Goal: Transaction & Acquisition: Purchase product/service

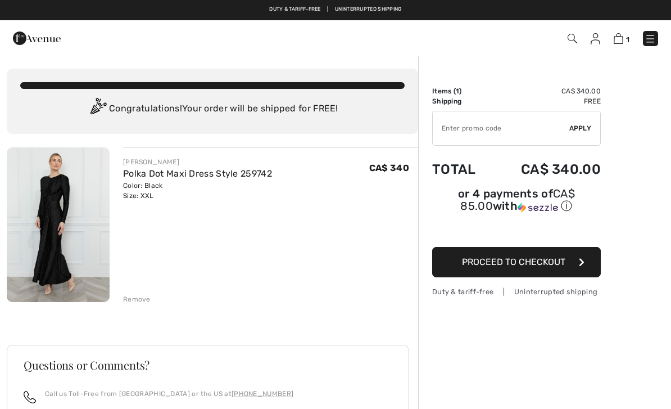
click at [57, 216] on img at bounding box center [58, 224] width 103 height 155
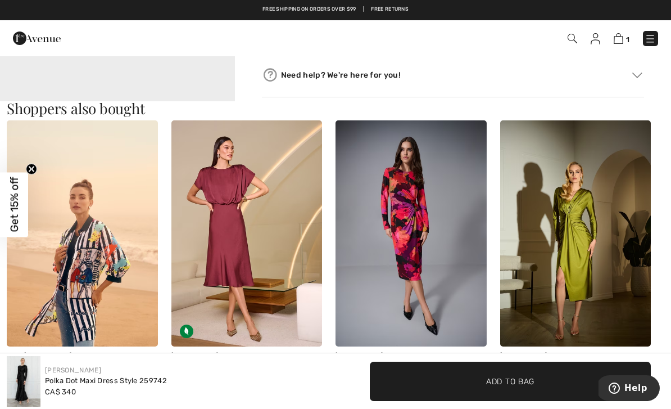
scroll to position [519, 0]
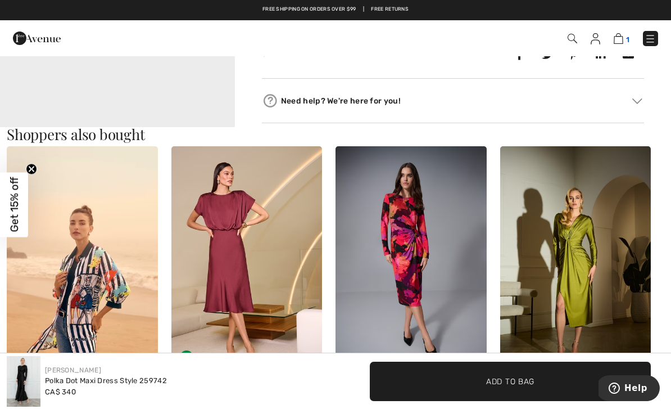
click at [622, 35] on img at bounding box center [619, 38] width 10 height 11
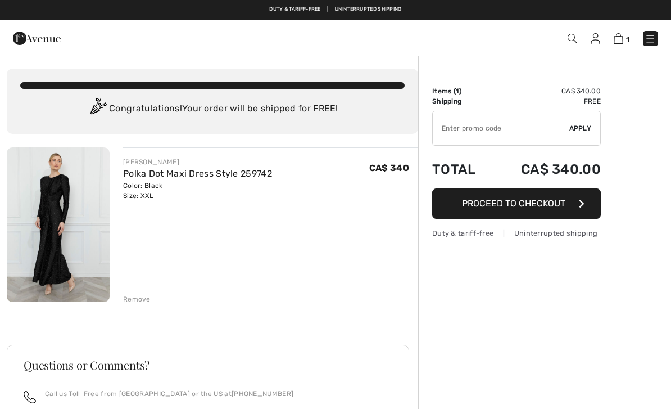
checkbox input "true"
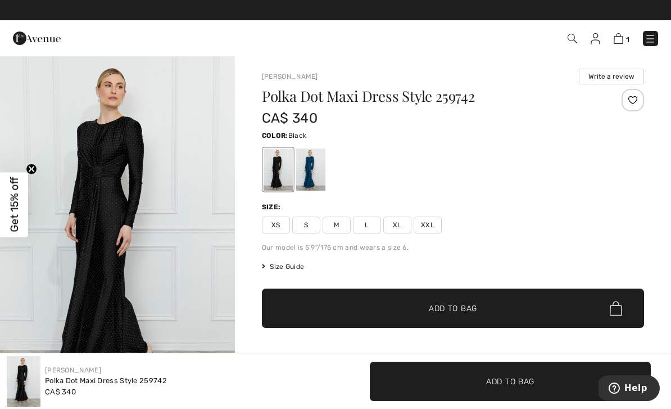
click at [649, 39] on img at bounding box center [650, 38] width 11 height 11
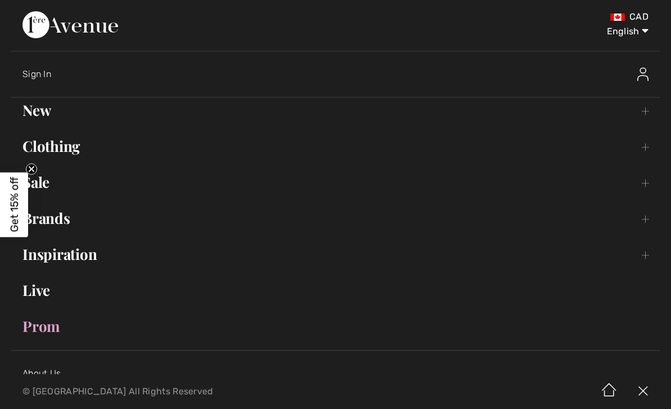
click at [39, 113] on link "New Toggle submenu" at bounding box center [335, 110] width 649 height 25
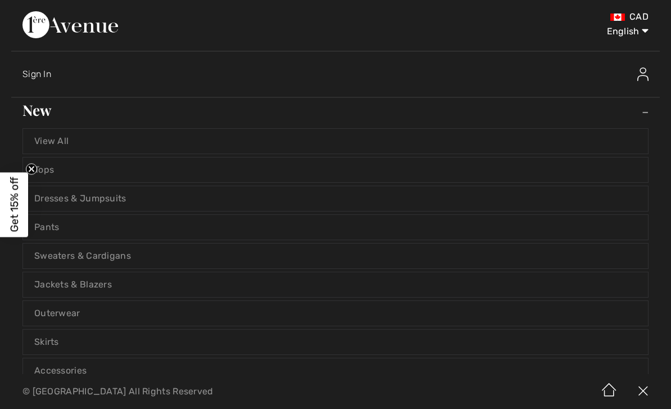
click at [75, 200] on link "Dresses & Jumpsuits" at bounding box center [335, 198] width 625 height 25
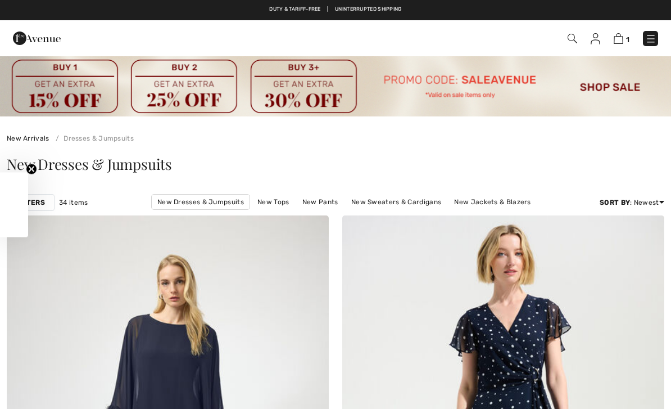
checkbox input "true"
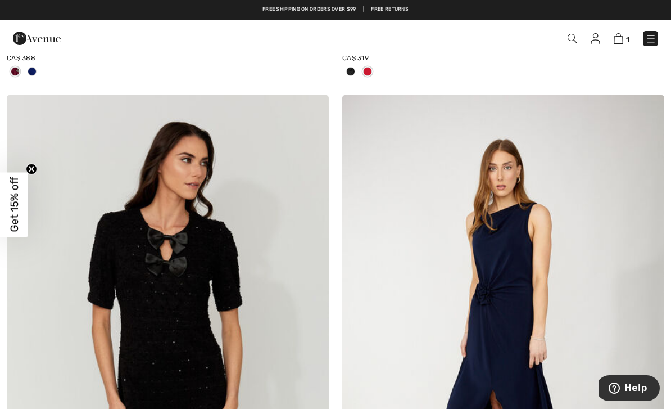
scroll to position [6039, 0]
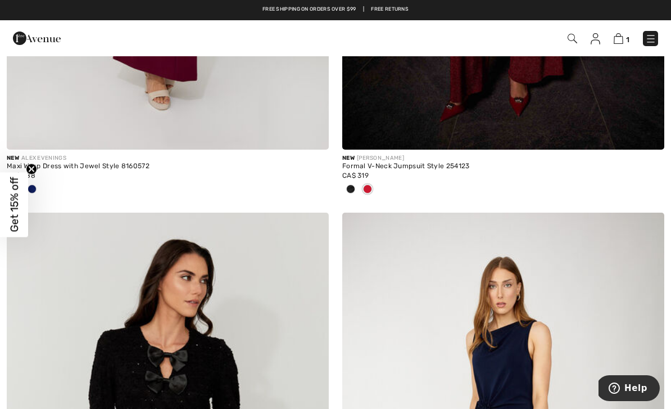
click at [653, 34] on img at bounding box center [650, 38] width 11 height 11
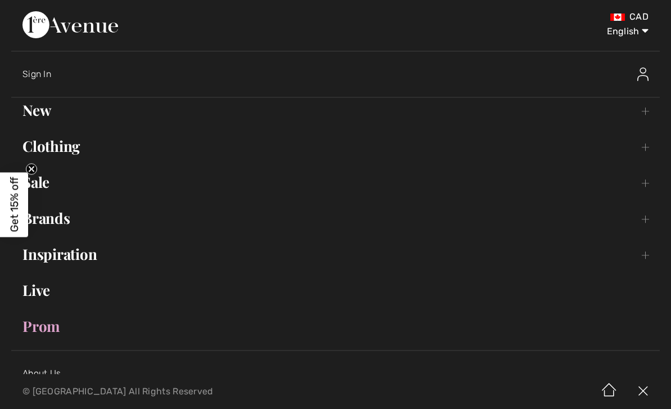
click at [61, 150] on link "Clothing Toggle submenu" at bounding box center [335, 146] width 649 height 25
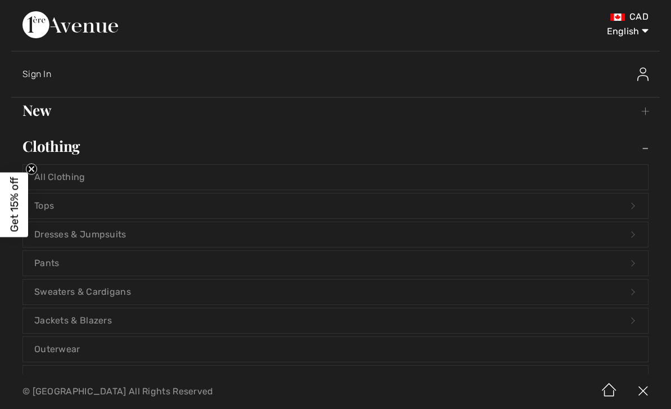
click at [76, 232] on link "Dresses & Jumpsuits Open submenu" at bounding box center [335, 234] width 625 height 25
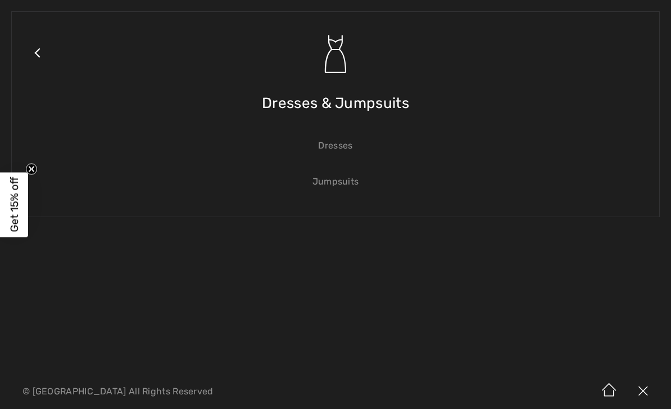
click at [327, 143] on link "Dresses" at bounding box center [335, 145] width 625 height 25
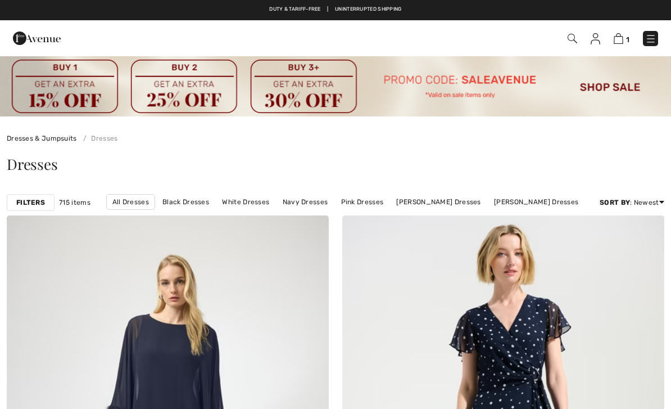
checkbox input "true"
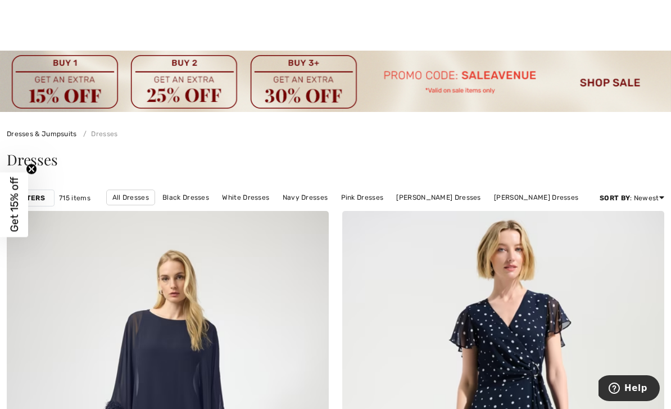
scroll to position [6, 0]
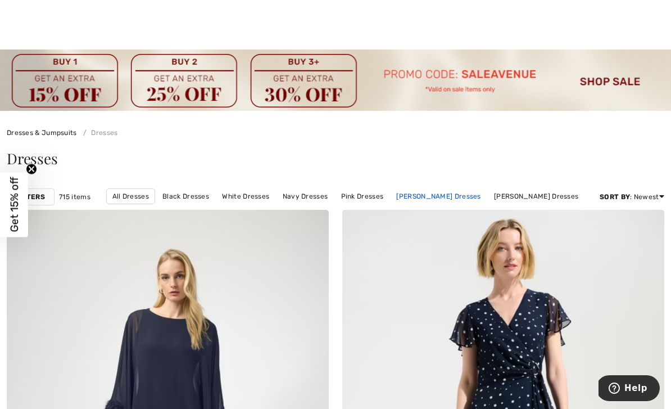
click at [447, 193] on link "Joseph Ribkoff Dresses" at bounding box center [439, 196] width 96 height 15
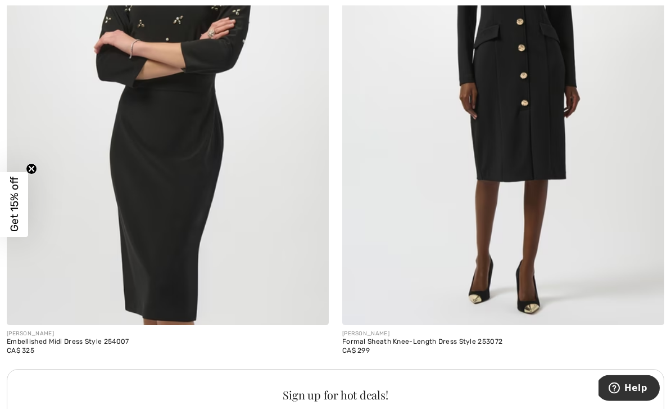
scroll to position [6433, 0]
click at [223, 148] on img at bounding box center [168, 82] width 322 height 483
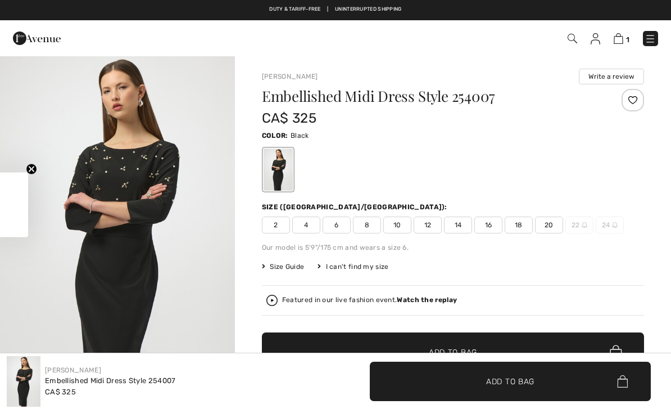
checkbox input "true"
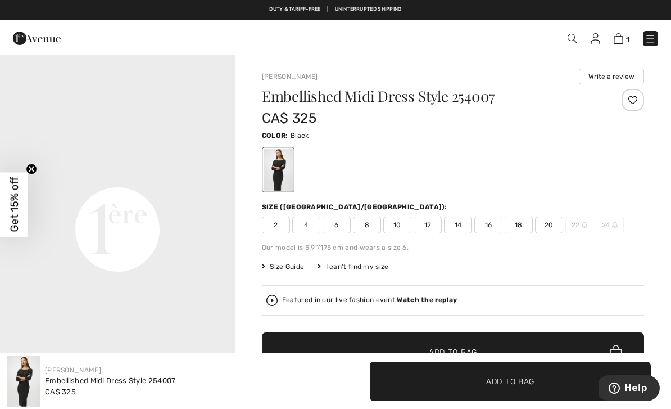
scroll to position [740, 0]
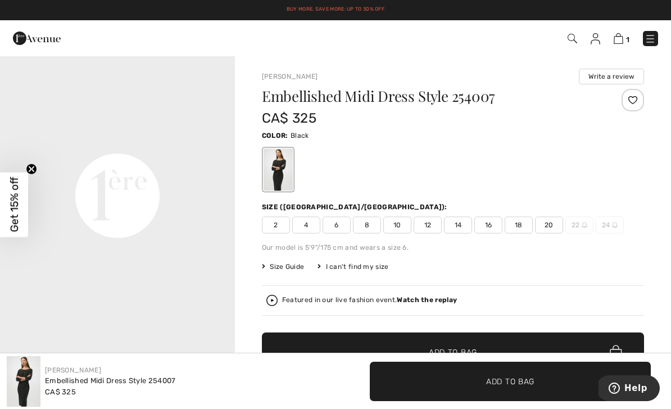
click at [552, 223] on span "20" at bounding box center [549, 224] width 28 height 17
click at [484, 381] on span "✔ Added to Bag" at bounding box center [493, 381] width 69 height 12
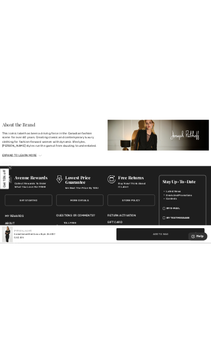
scroll to position [984, 0]
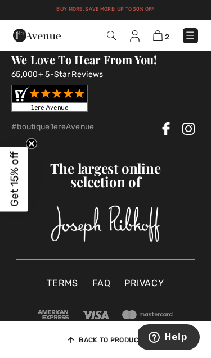
click at [172, 144] on div "The largest online selection of We Love To Hear From You! 69,000+ 5-Star Review…" at bounding box center [105, 201] width 179 height 115
click at [187, 90] on div "We Love To Hear From You! 65,000+ 5-Star Reviews" at bounding box center [105, 81] width 188 height 79
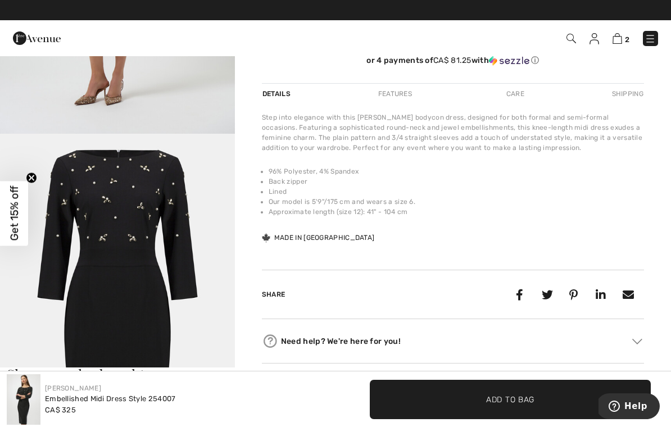
scroll to position [314, 0]
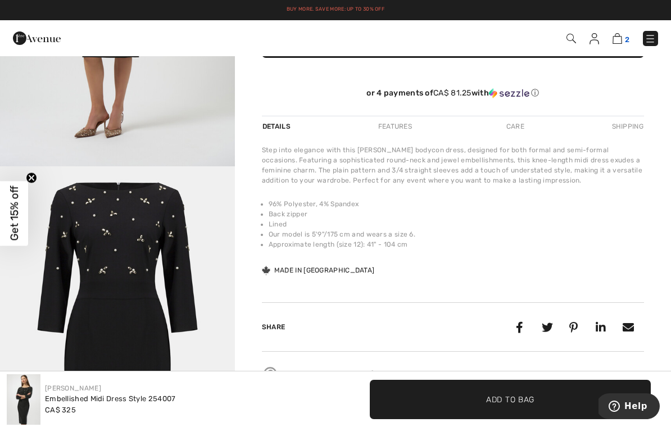
click at [619, 35] on img at bounding box center [618, 38] width 10 height 11
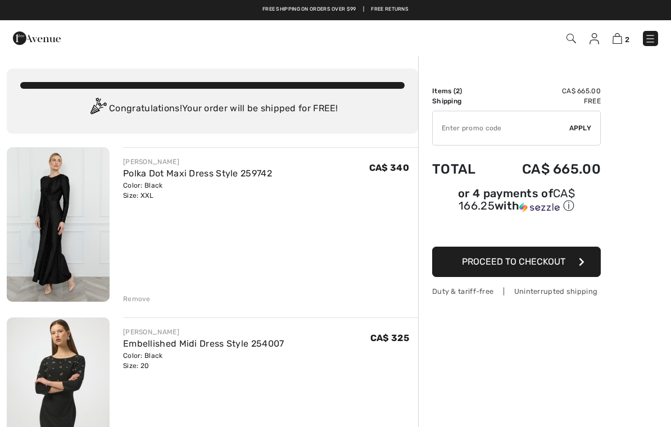
click at [653, 34] on img at bounding box center [650, 38] width 11 height 11
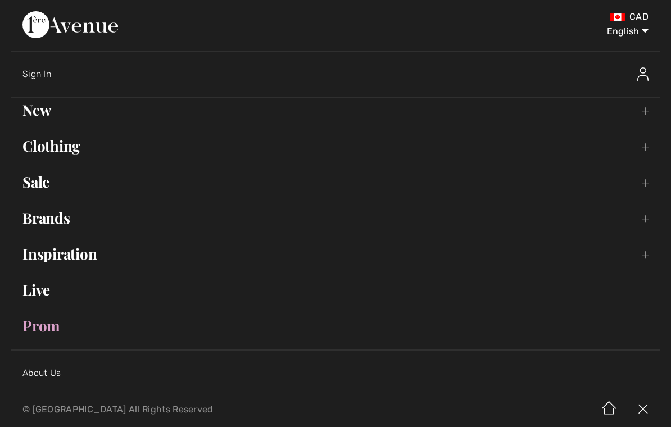
click at [36, 188] on link "Sale Toggle submenu" at bounding box center [335, 182] width 649 height 25
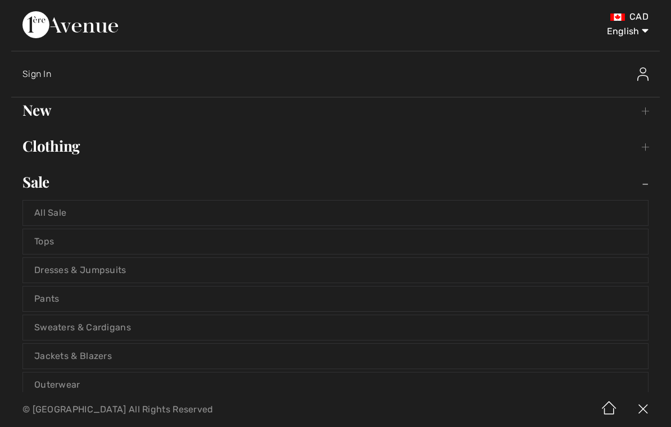
click at [76, 269] on link "Dresses & Jumpsuits" at bounding box center [335, 270] width 625 height 25
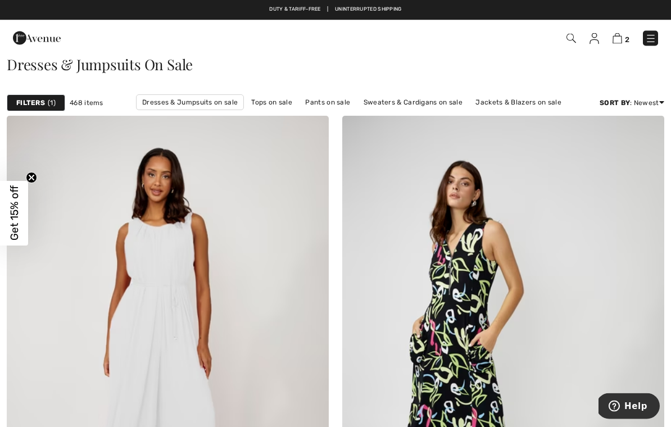
scroll to position [71, 0]
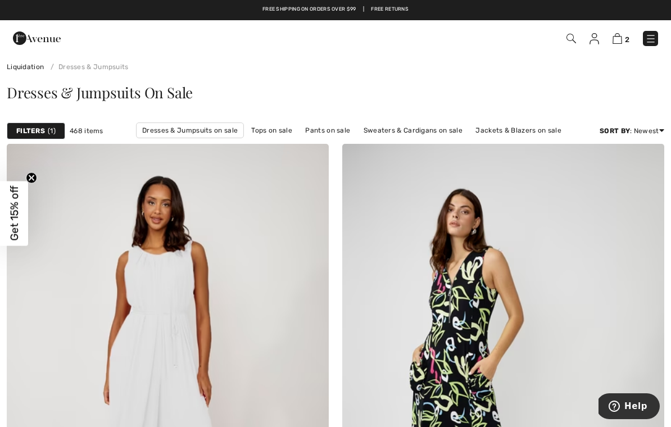
click at [569, 37] on img at bounding box center [572, 39] width 10 height 10
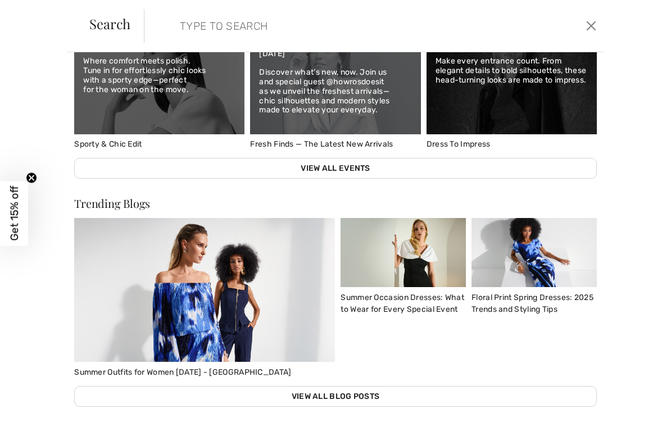
scroll to position [431, 0]
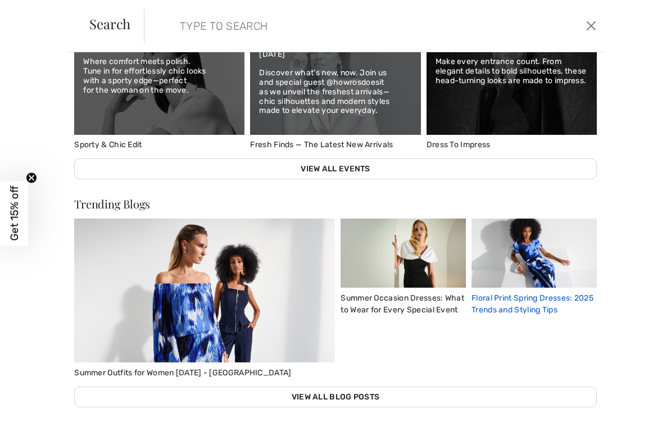
click at [551, 284] on img at bounding box center [534, 253] width 125 height 69
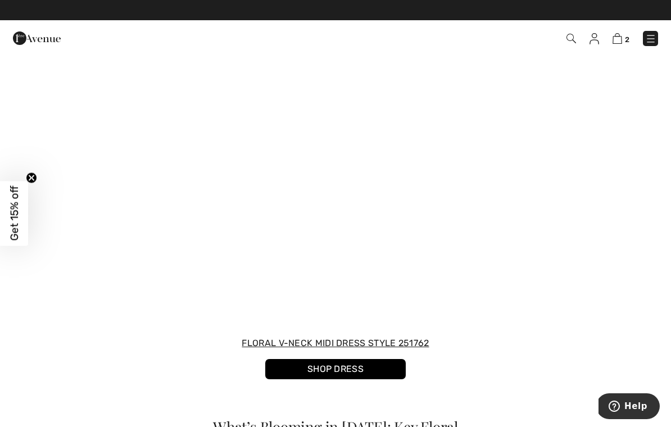
scroll to position [825, 0]
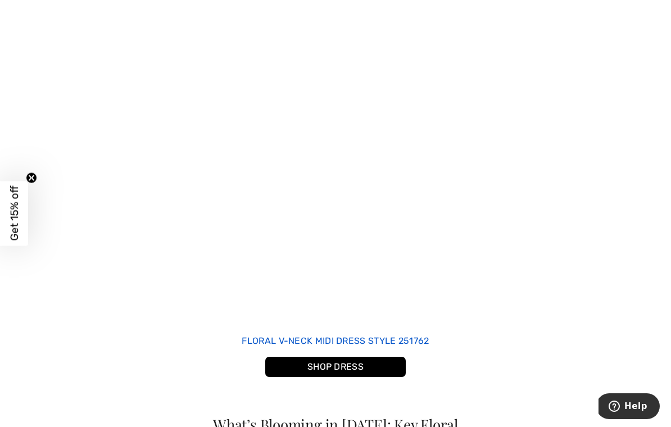
click at [413, 339] on p "Floral V-Neck Midi Dress Style 251762" at bounding box center [335, 340] width 617 height 13
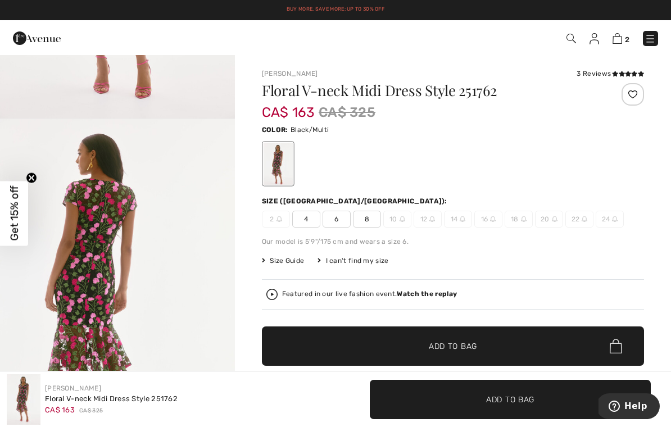
click at [650, 43] on img at bounding box center [650, 38] width 11 height 11
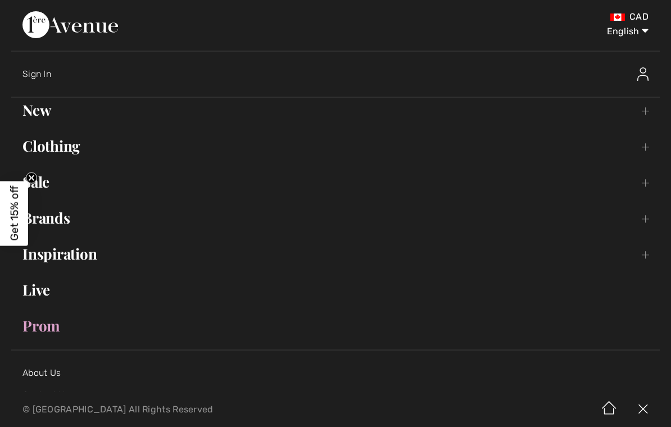
scroll to position [246, 0]
click at [57, 141] on link "Clothing Toggle submenu" at bounding box center [335, 146] width 649 height 25
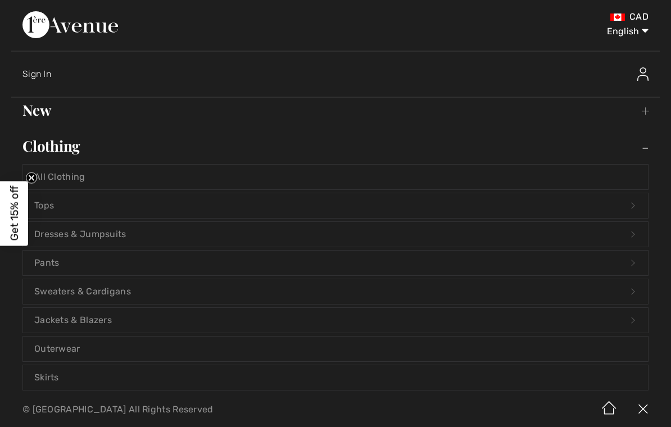
click at [88, 237] on link "Dresses & Jumpsuits Open submenu" at bounding box center [335, 234] width 625 height 25
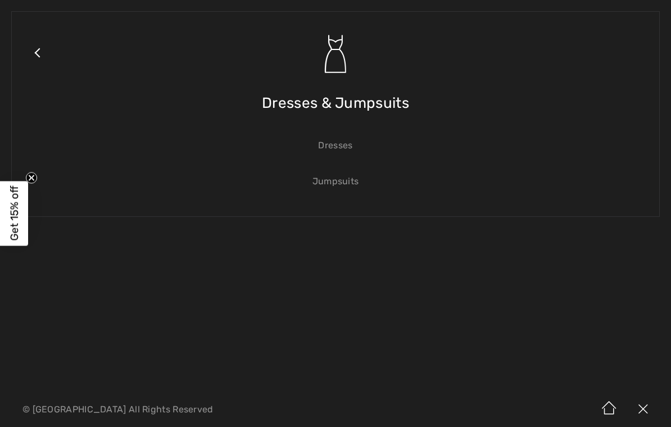
click at [343, 144] on link "Dresses" at bounding box center [335, 145] width 625 height 25
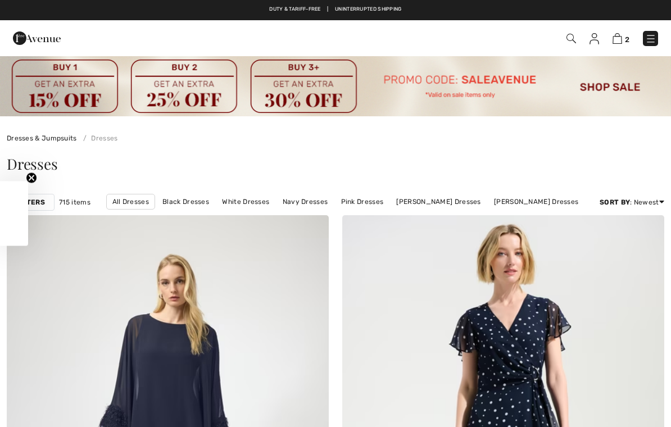
checkbox input "true"
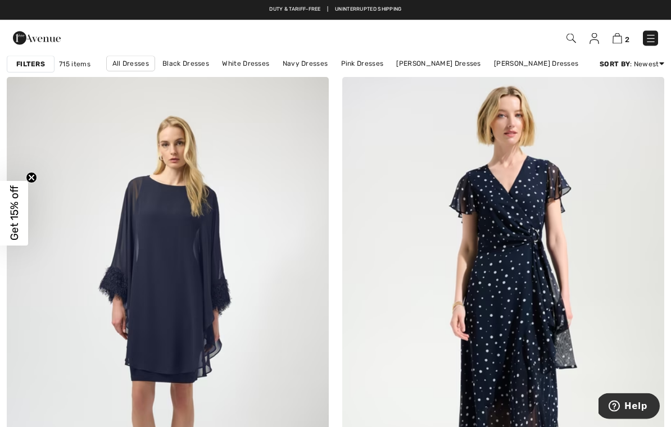
scroll to position [138, 0]
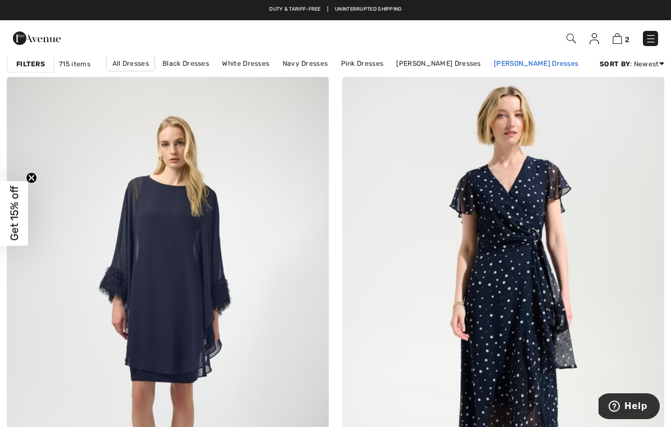
click at [540, 67] on link "[PERSON_NAME] Dresses" at bounding box center [536, 63] width 96 height 15
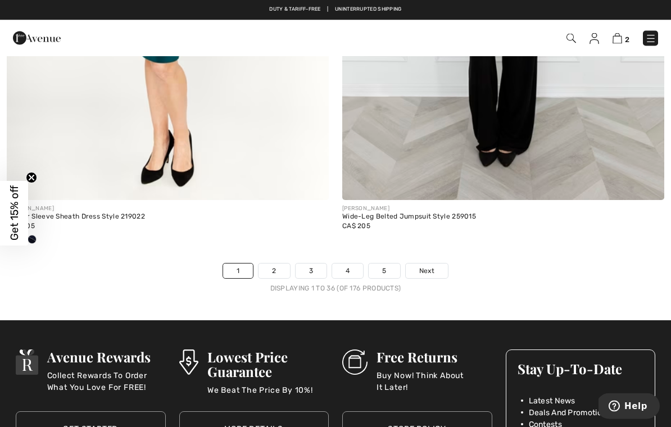
scroll to position [9955, 0]
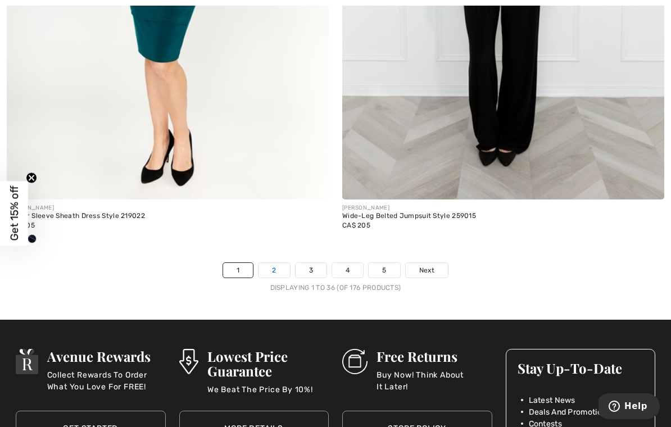
click at [279, 263] on link "2" at bounding box center [274, 270] width 31 height 15
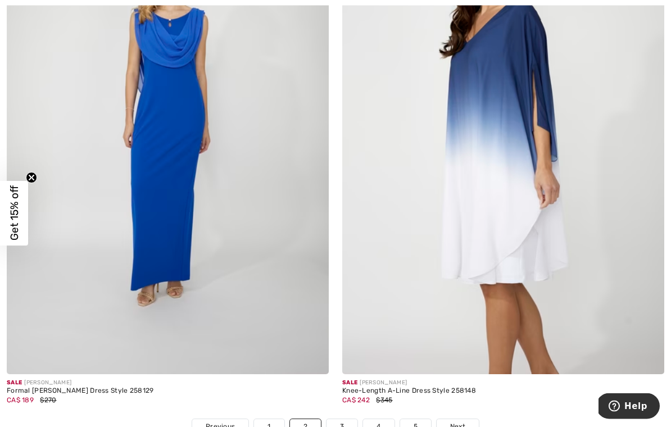
scroll to position [9593, 0]
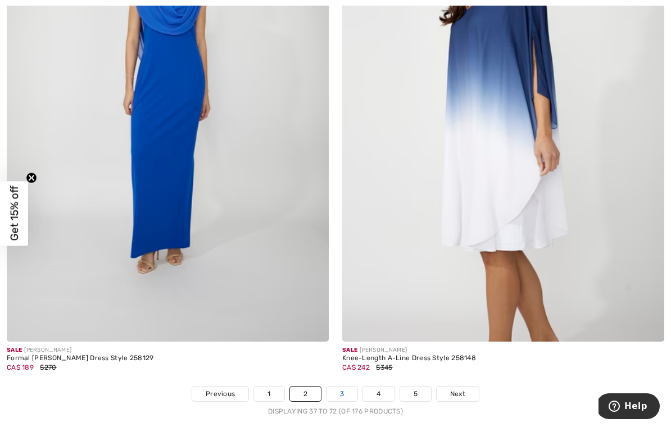
click at [341, 387] on link "3" at bounding box center [342, 394] width 31 height 15
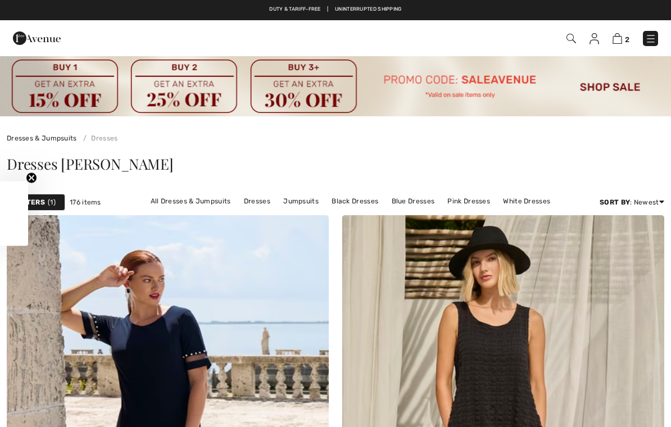
checkbox input "true"
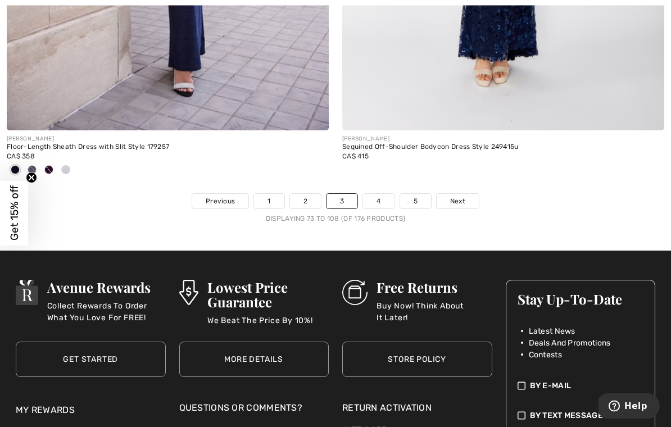
scroll to position [9890, 0]
click at [381, 194] on link "4" at bounding box center [378, 201] width 31 height 15
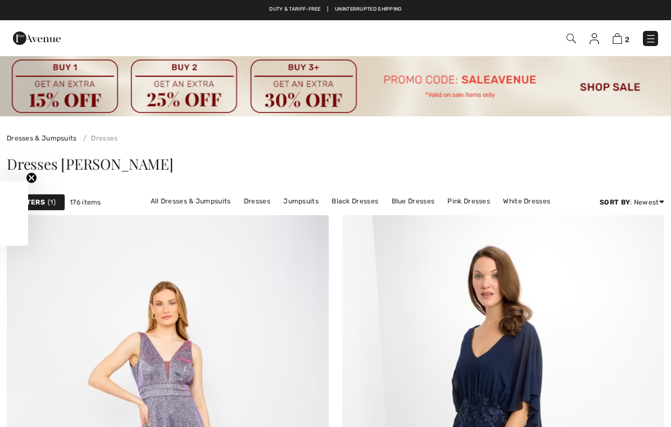
checkbox input "true"
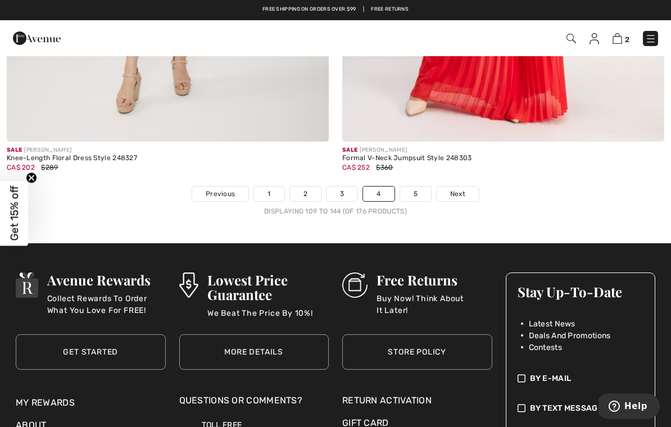
scroll to position [9796, 0]
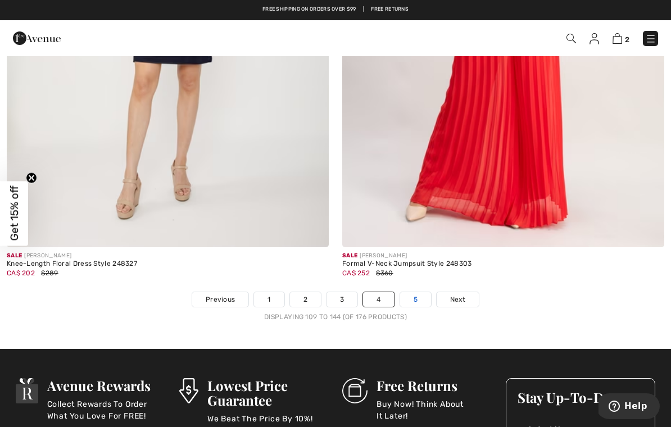
click at [414, 292] on link "5" at bounding box center [415, 299] width 31 height 15
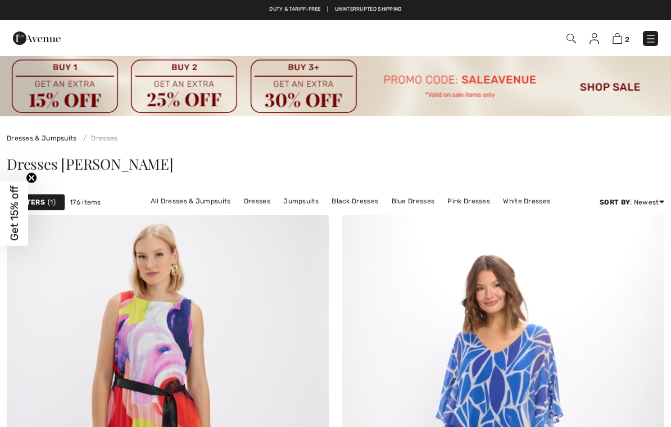
checkbox input "true"
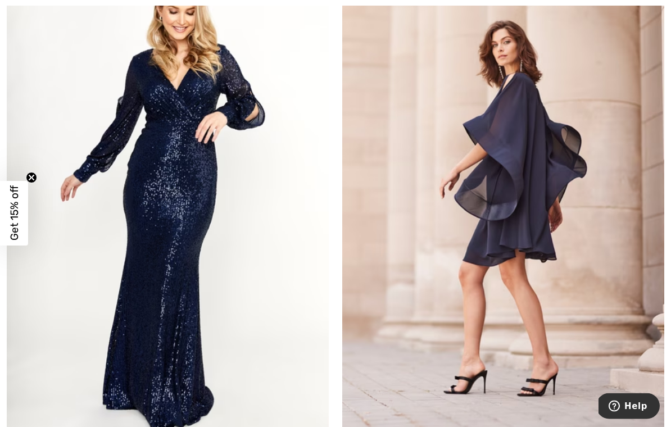
scroll to position [5654, 0]
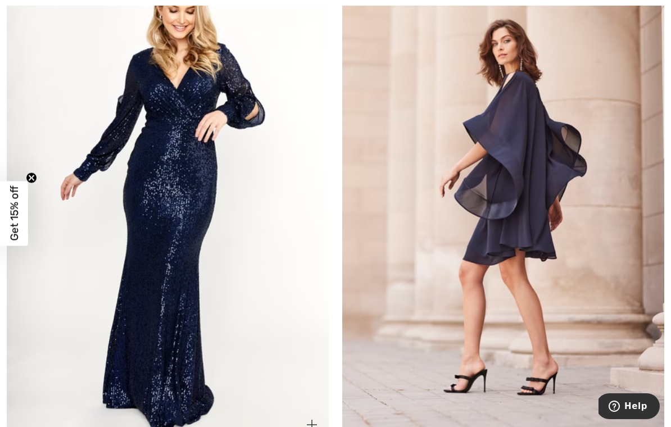
click at [152, 221] on img at bounding box center [168, 200] width 322 height 483
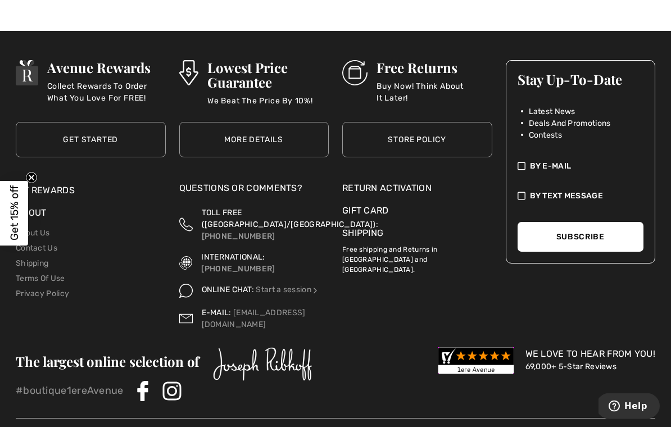
scroll to position [9108, 0]
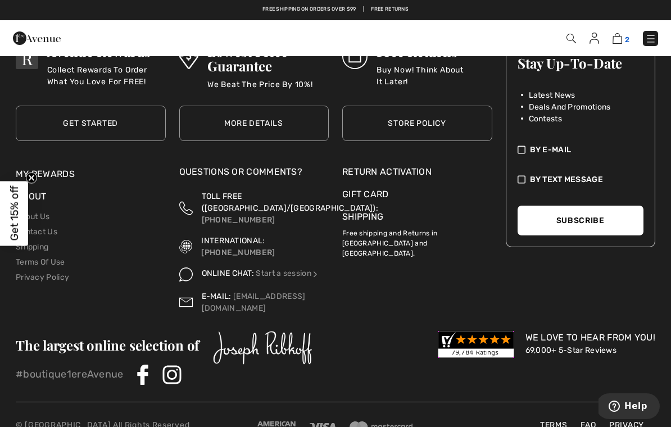
click at [621, 38] on img at bounding box center [618, 38] width 10 height 11
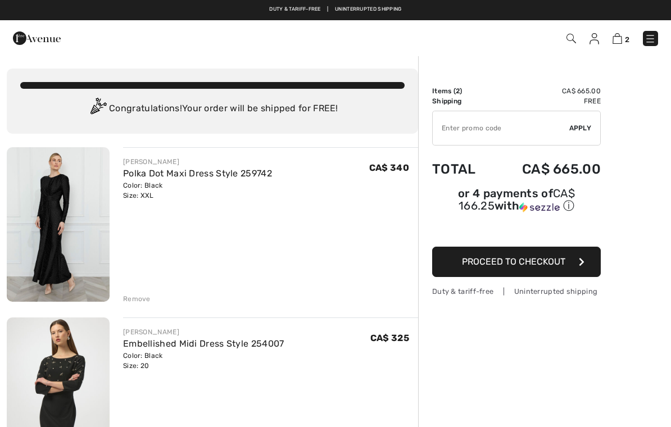
click at [47, 237] on img at bounding box center [58, 224] width 103 height 155
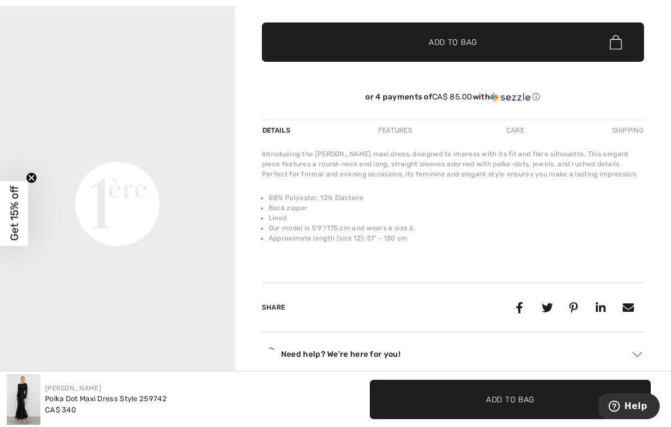
scroll to position [306, 0]
